Goal: Find contact information: Find contact information

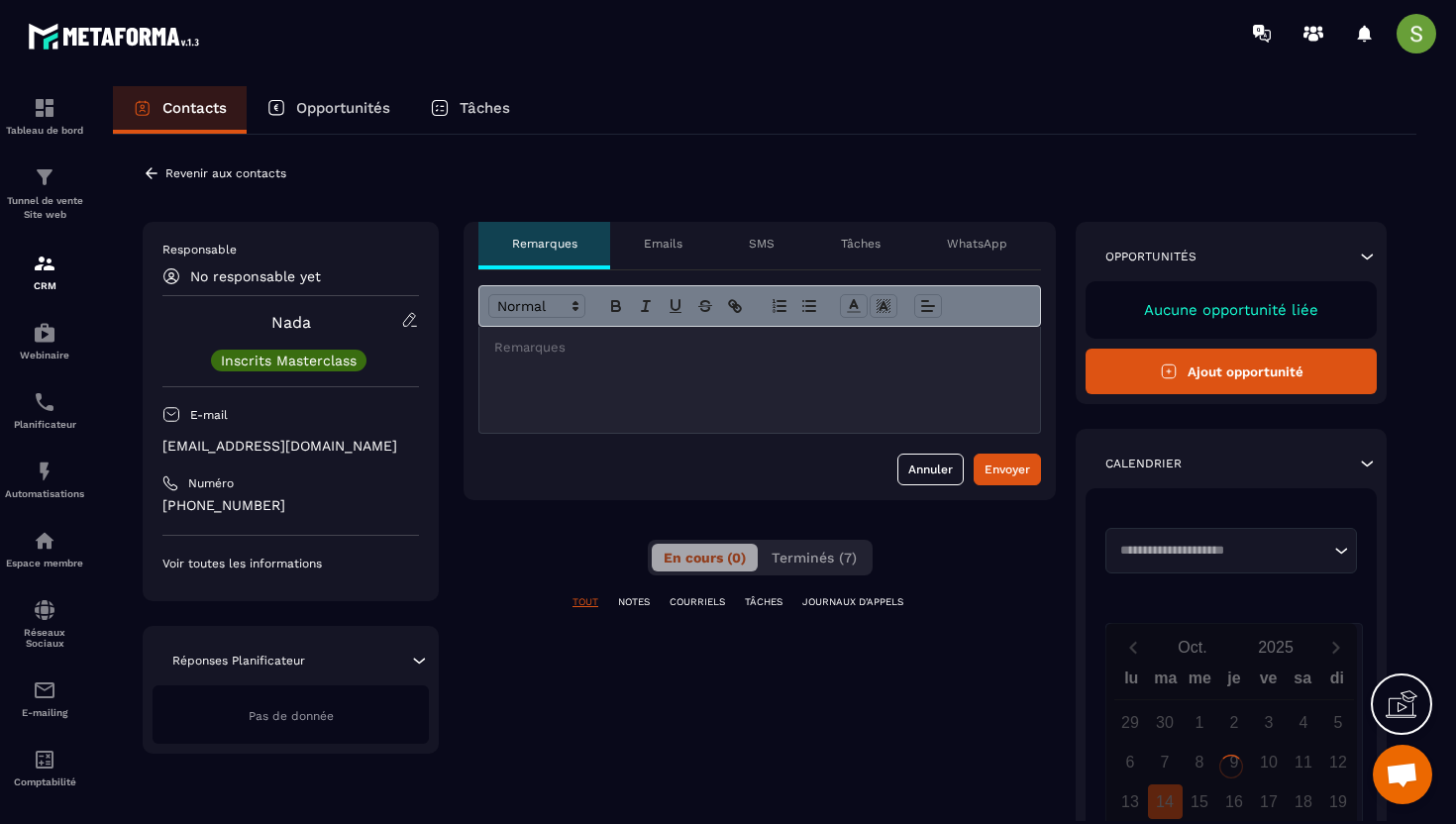
click at [265, 452] on p "[EMAIL_ADDRESS][DOMAIN_NAME]" at bounding box center [291, 446] width 256 height 19
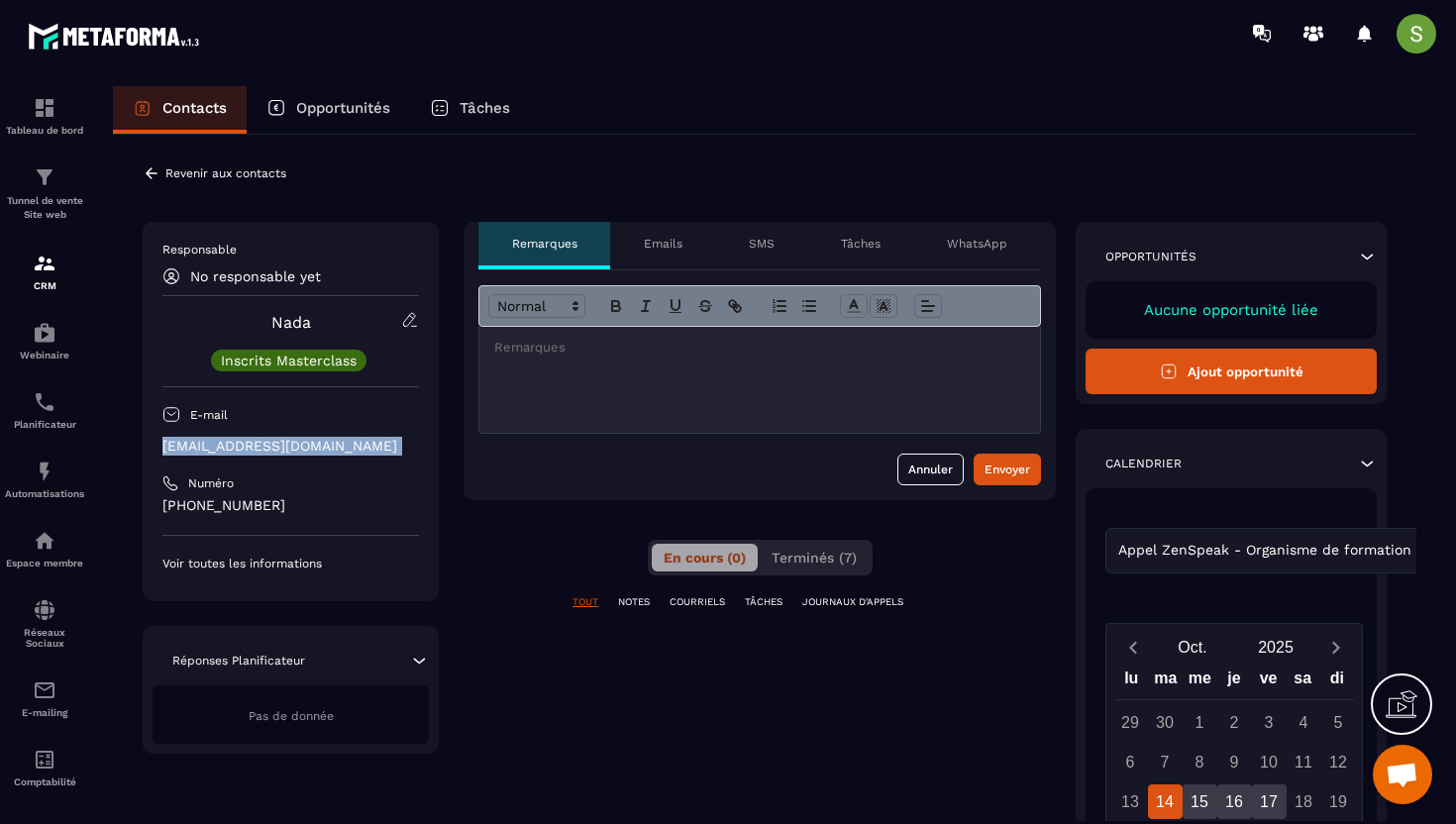
click at [265, 452] on p "[EMAIL_ADDRESS][DOMAIN_NAME]" at bounding box center [291, 446] width 256 height 19
copy div "[EMAIL_ADDRESS][DOMAIN_NAME]"
click at [158, 180] on icon at bounding box center [152, 174] width 18 height 18
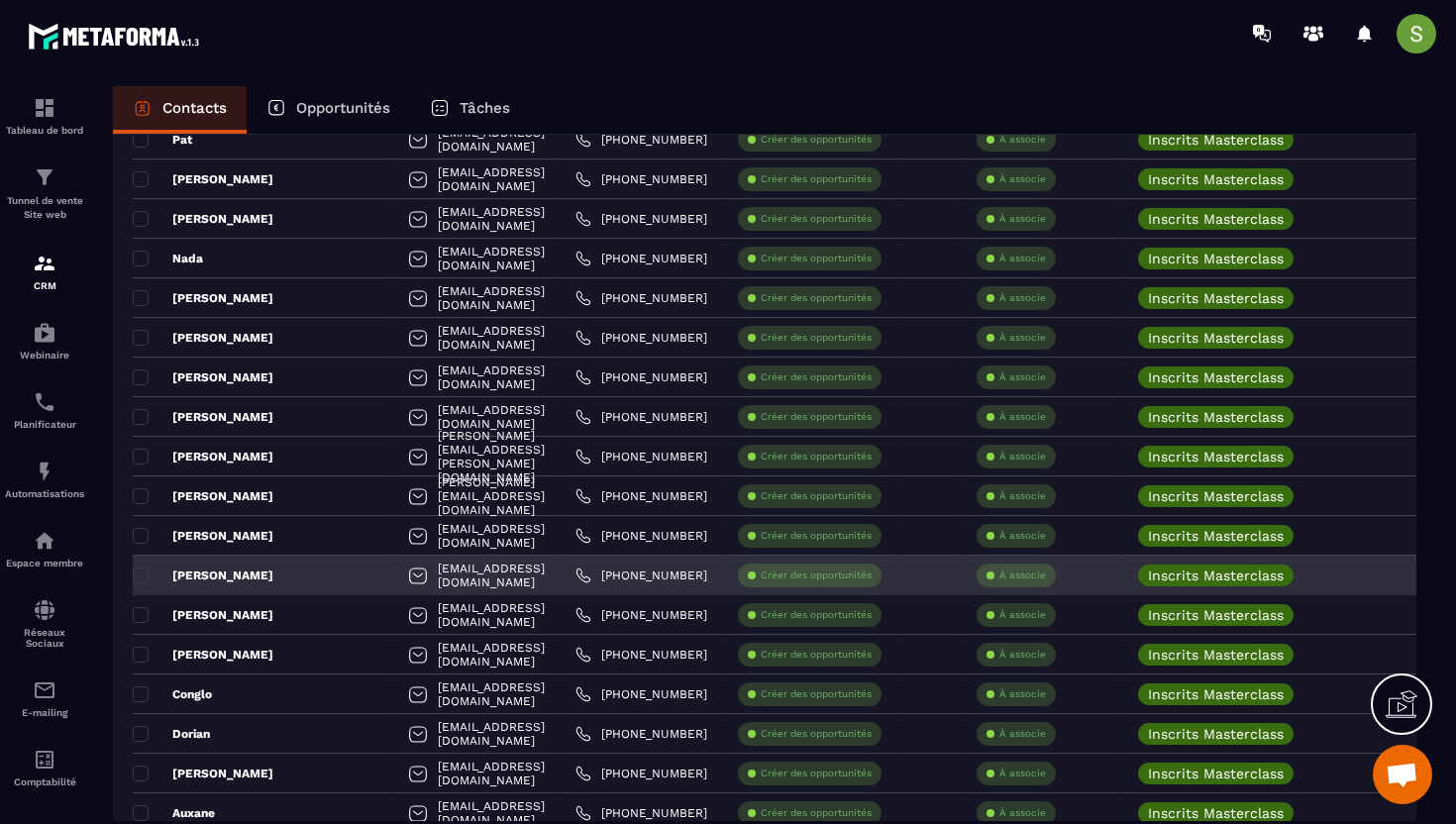
scroll to position [1151, 0]
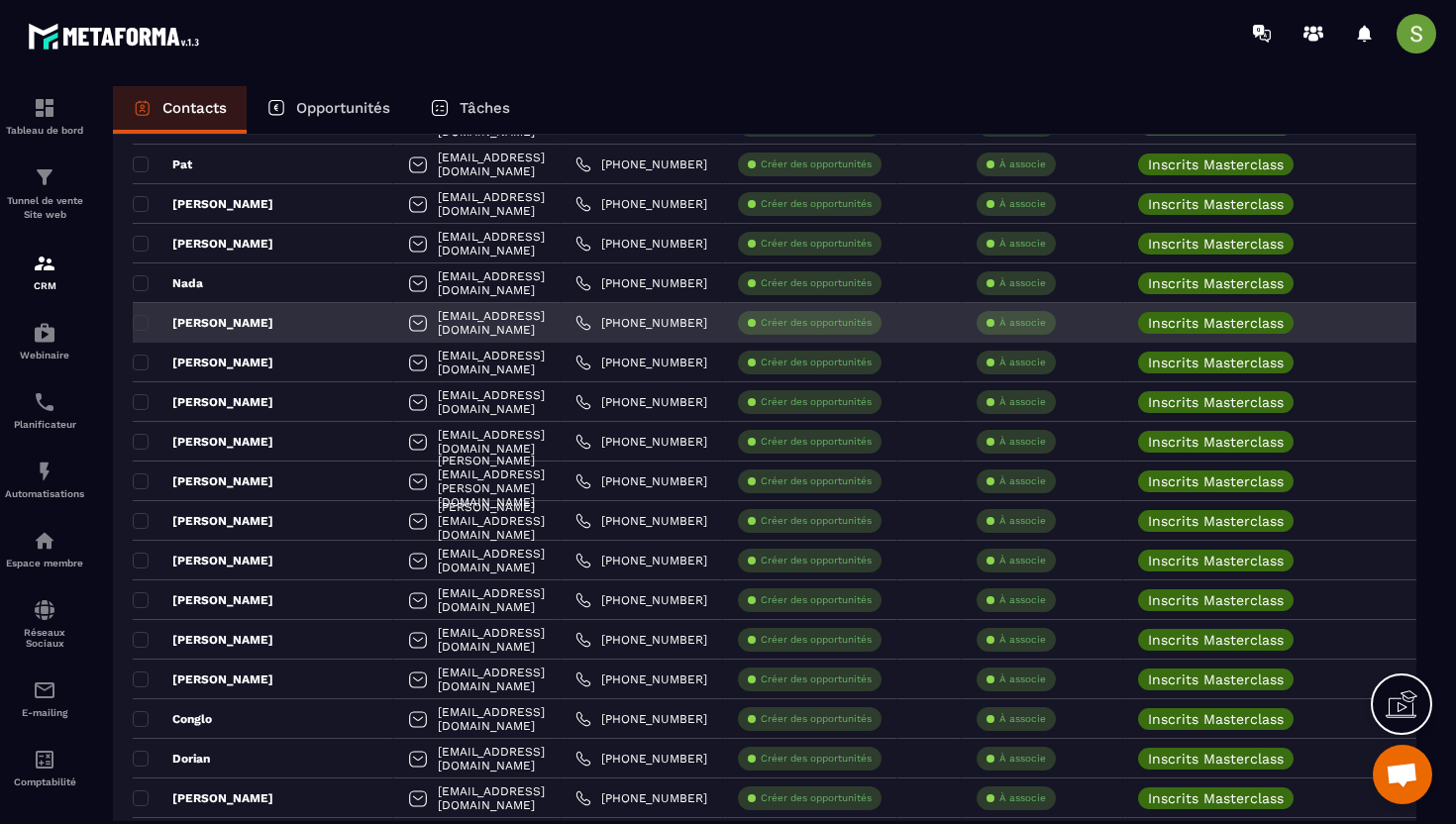
click at [393, 331] on div "[EMAIL_ADDRESS][DOMAIN_NAME]" at bounding box center [477, 323] width 168 height 40
click at [393, 319] on div "[EMAIL_ADDRESS][DOMAIN_NAME]" at bounding box center [477, 323] width 168 height 40
click at [393, 324] on div "[EMAIL_ADDRESS][DOMAIN_NAME]" at bounding box center [477, 323] width 168 height 40
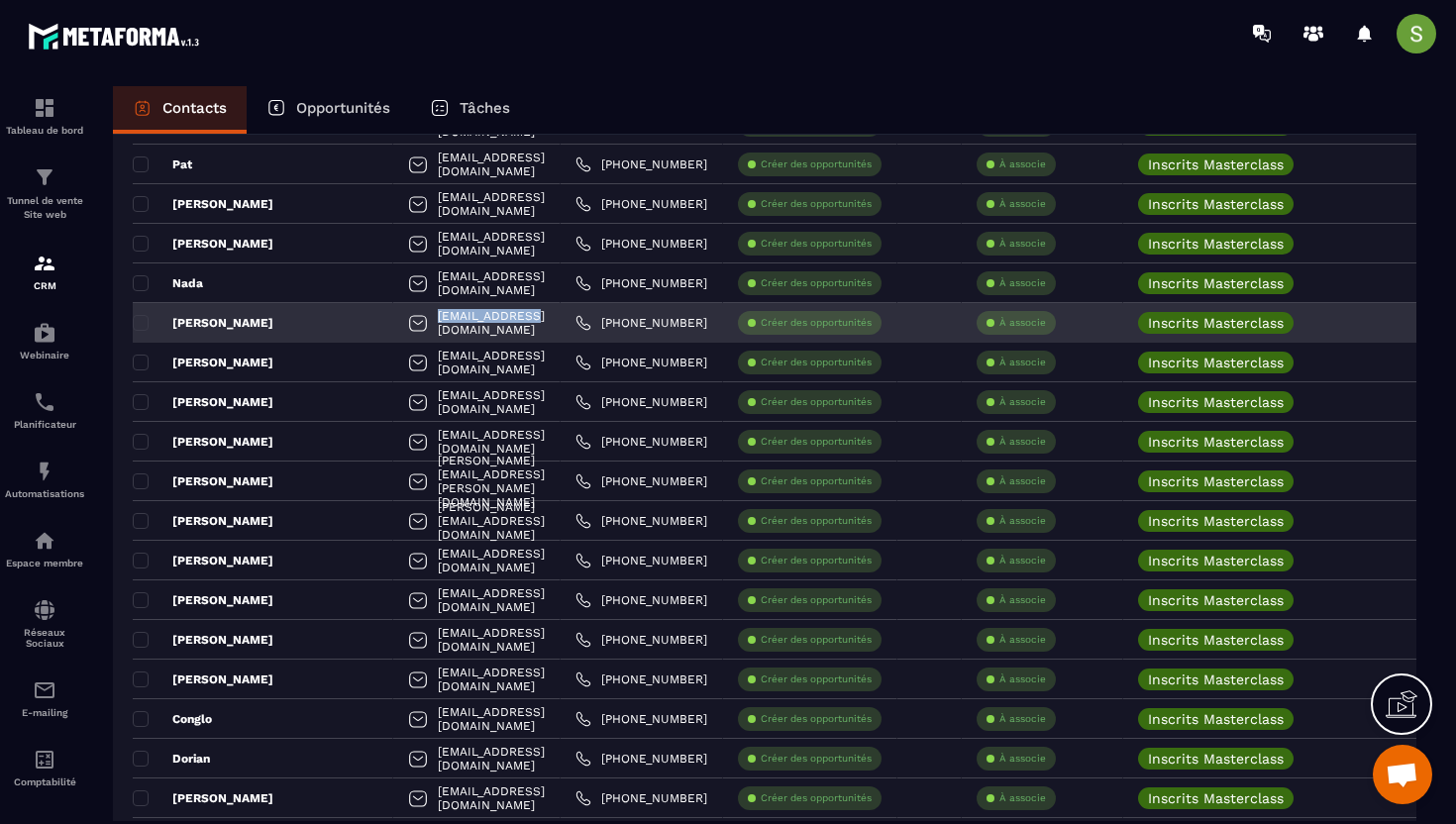
click at [393, 324] on div "[EMAIL_ADDRESS][DOMAIN_NAME]" at bounding box center [477, 323] width 168 height 40
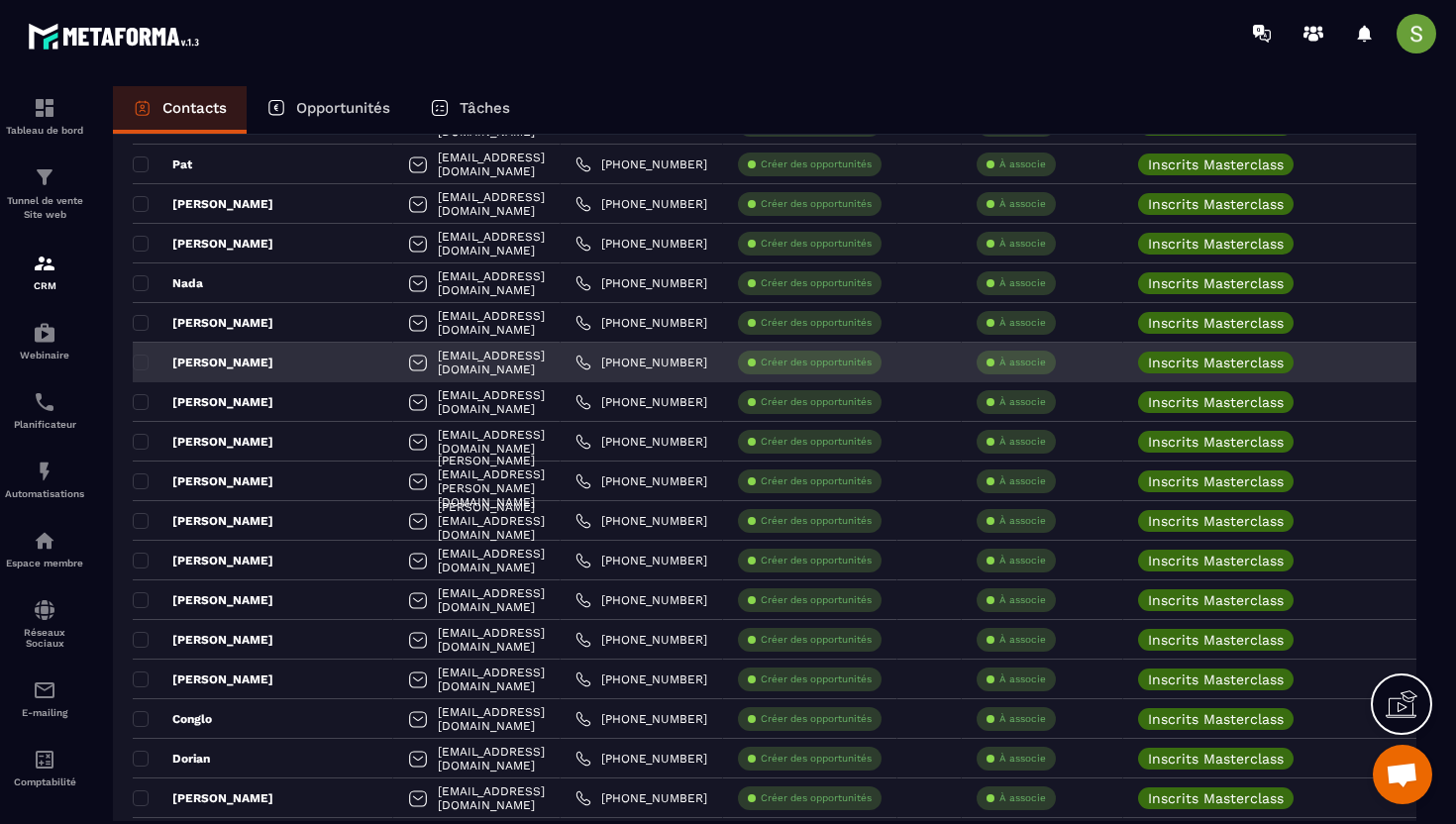
click at [426, 367] on div "[EMAIL_ADDRESS][DOMAIN_NAME]" at bounding box center [477, 362] width 168 height 40
copy tr "[EMAIL_ADDRESS][DOMAIN_NAME]"
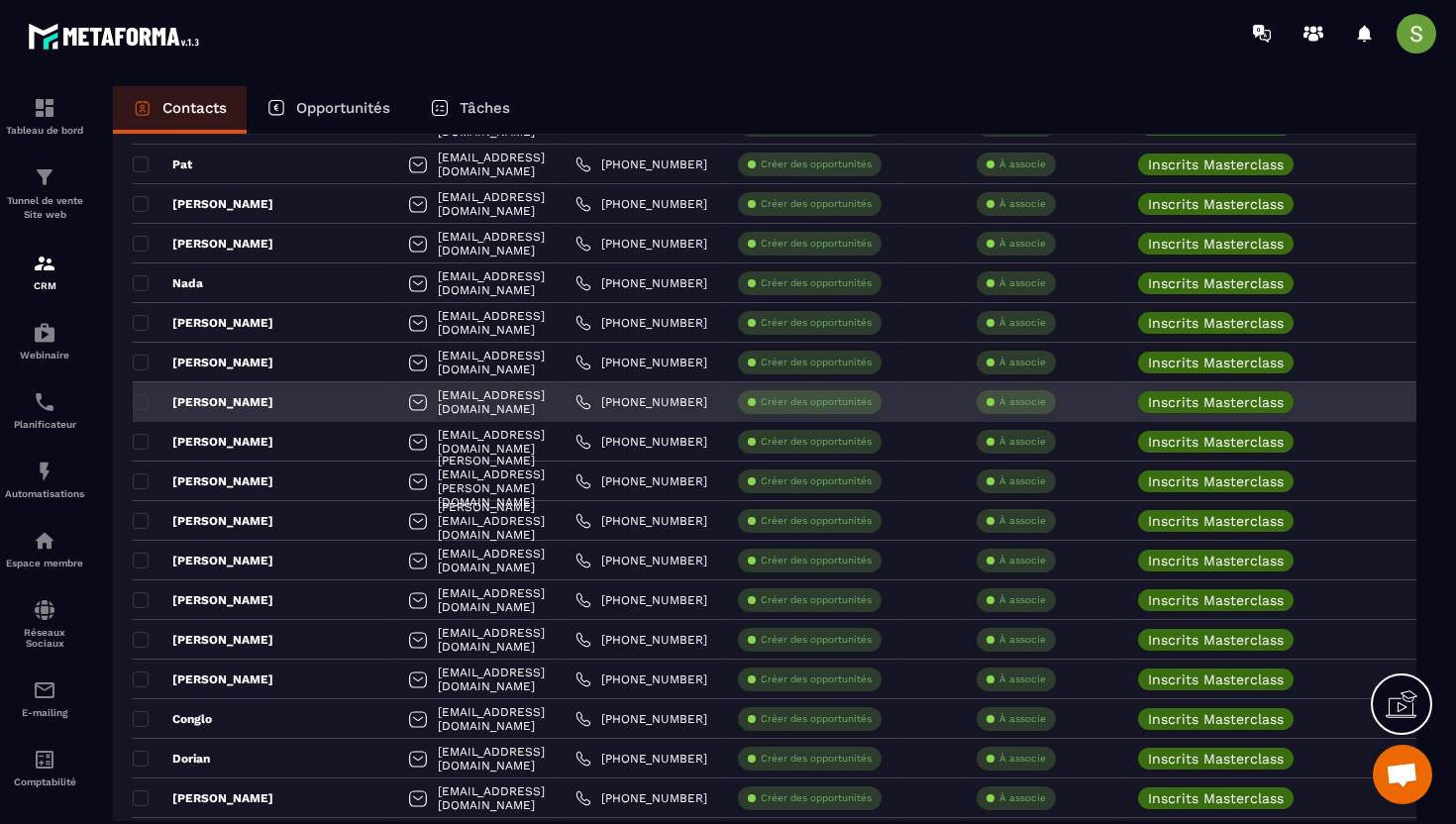
click at [444, 405] on div "[EMAIL_ADDRESS][DOMAIN_NAME]" at bounding box center [477, 402] width 168 height 40
copy tr "[EMAIL_ADDRESS][DOMAIN_NAME]"
